Goal: Find specific page/section: Find specific page/section

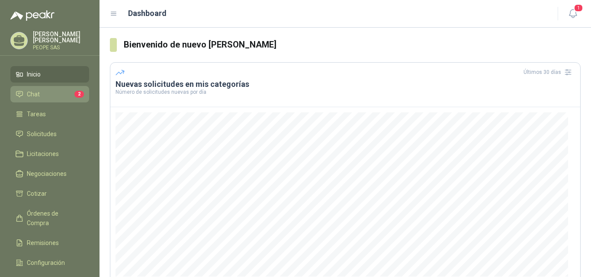
click at [39, 97] on span "Chat" at bounding box center [33, 95] width 13 height 10
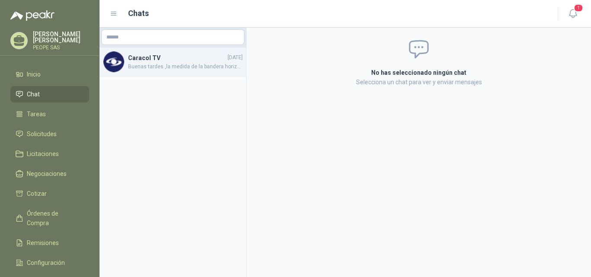
click at [179, 68] on span "Buenas tardes ,la medida de la bandera horizontal son [DEMOGRAPHIC_DATA] metros…" at bounding box center [185, 67] width 115 height 8
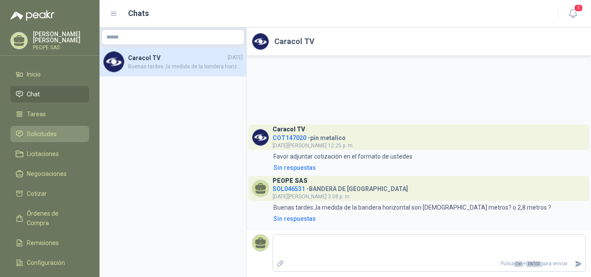
click at [43, 128] on link "Solicitudes" at bounding box center [49, 134] width 79 height 16
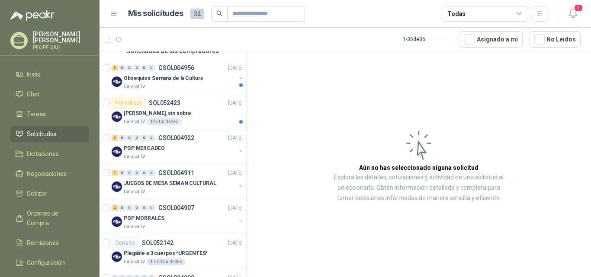
scroll to position [87, 0]
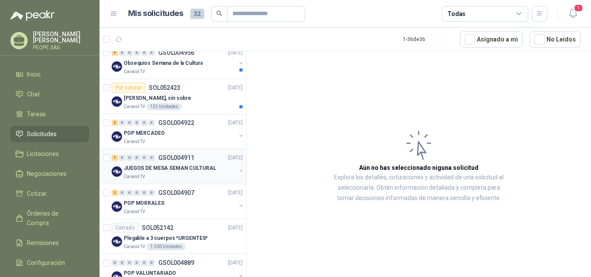
click at [180, 168] on p "JUEGOS DE MESA SEMAN CULTURAL" at bounding box center [170, 168] width 93 height 8
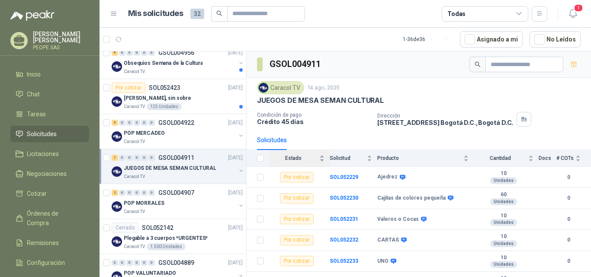
scroll to position [34, 0]
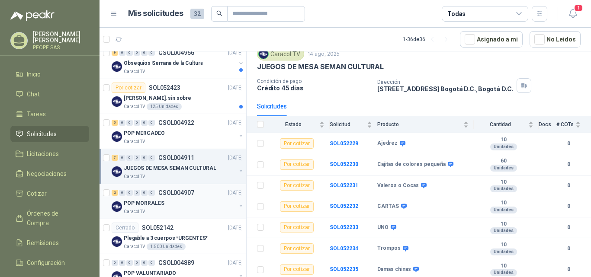
click at [155, 206] on p "POP MORRALES" at bounding box center [144, 204] width 41 height 8
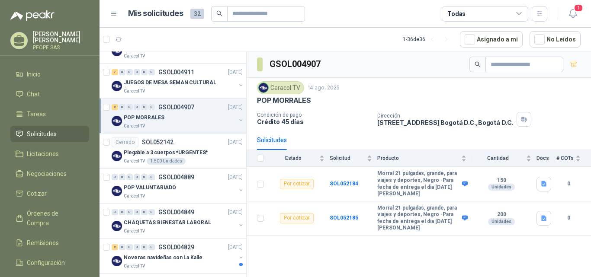
scroll to position [173, 0]
click at [146, 155] on p "Plegable a 3 cuerpos *URGENTES*" at bounding box center [166, 152] width 84 height 8
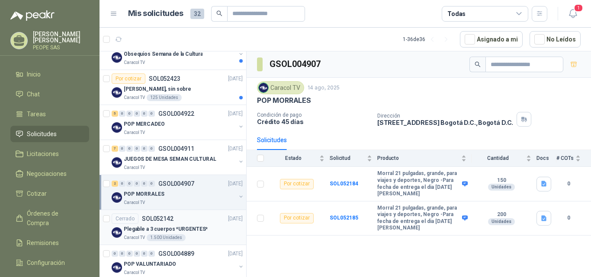
scroll to position [87, 0]
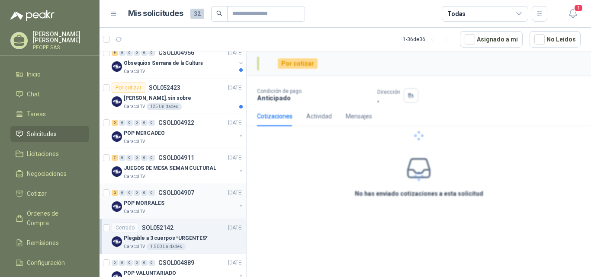
click at [148, 204] on p "POP MORRALES" at bounding box center [144, 204] width 41 height 8
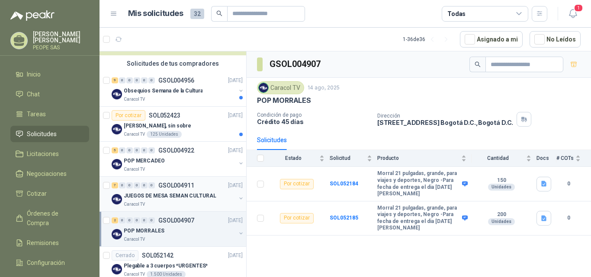
scroll to position [87, 0]
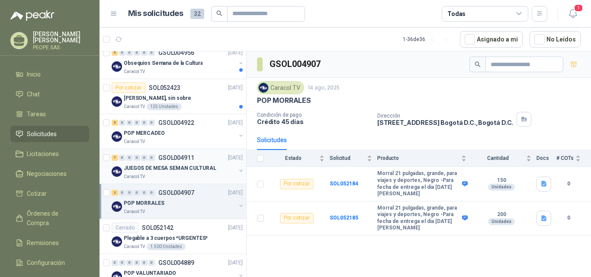
click at [167, 168] on p "JUEGOS DE MESA SEMAN CULTURAL" at bounding box center [170, 168] width 93 height 8
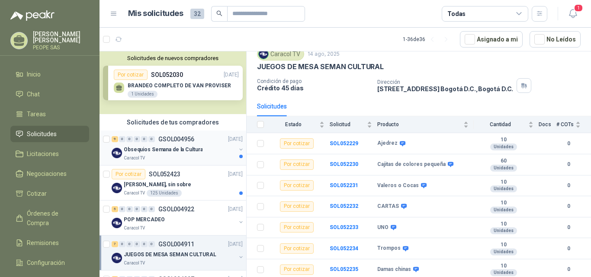
click at [153, 154] on p "Obsequios Semana de la Cultura" at bounding box center [163, 150] width 79 height 8
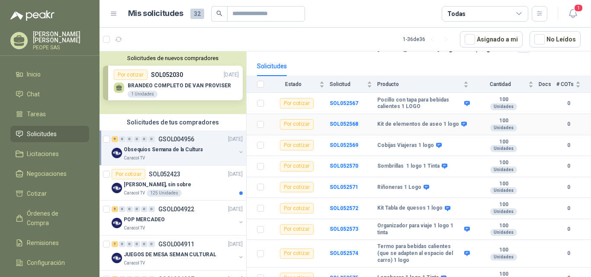
scroll to position [83, 0]
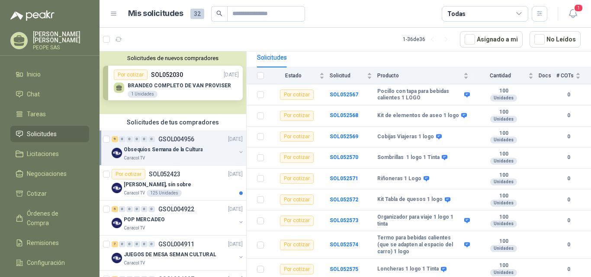
click at [197, 87] on div "Solicitudes de nuevos compradores Por cotizar SOL052030 [DATE] BRANDEO COMPLETO…" at bounding box center [173, 83] width 147 height 63
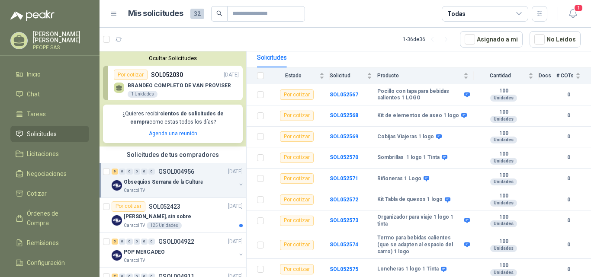
click at [187, 87] on p "BRANDEO COMPLETO DE VAN PROVISER" at bounding box center [179, 86] width 103 height 6
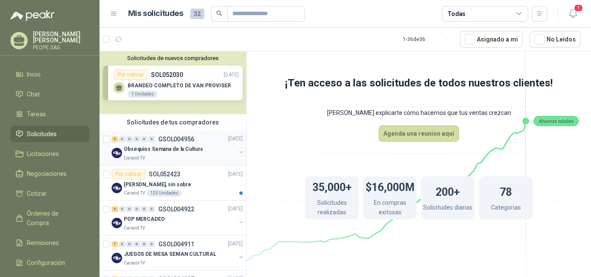
click at [149, 147] on p "Obsequios Semana de la Cultura" at bounding box center [163, 150] width 79 height 8
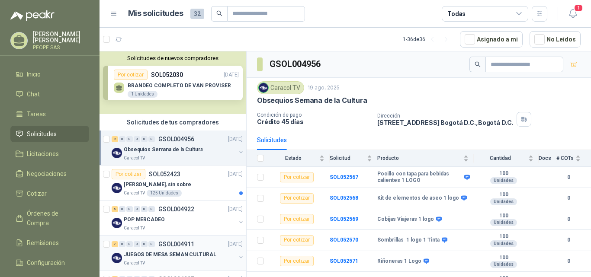
click at [159, 253] on p "JUEGOS DE MESA SEMAN CULTURAL" at bounding box center [170, 255] width 93 height 8
